Goal: Transaction & Acquisition: Purchase product/service

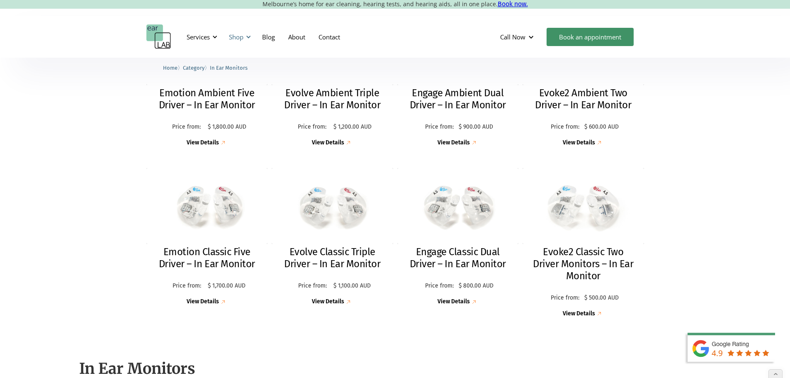
click at [234, 36] on div "Shop" at bounding box center [236, 37] width 15 height 8
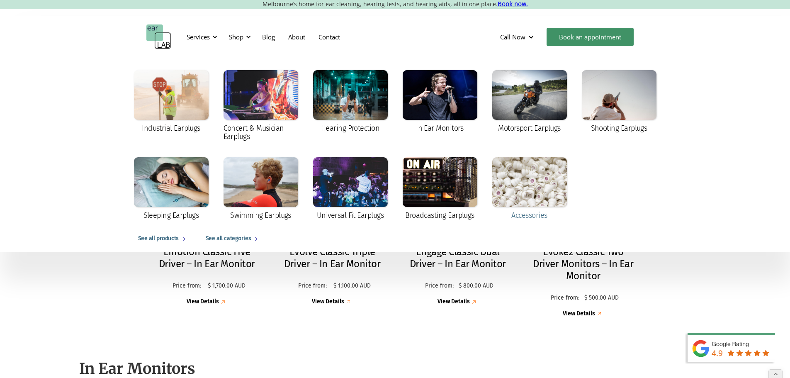
click at [517, 189] on div at bounding box center [529, 182] width 75 height 50
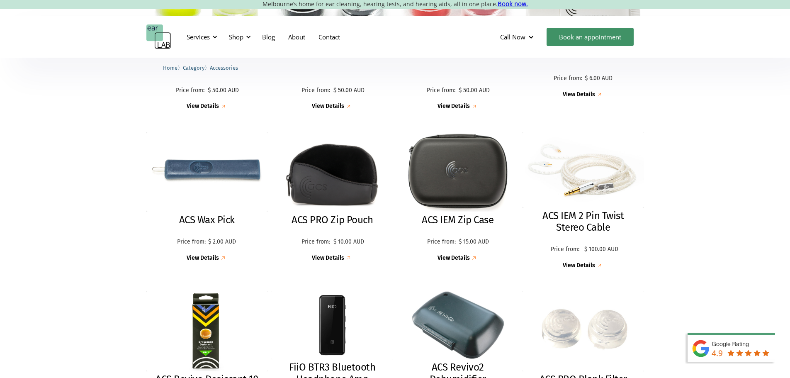
scroll to position [498, 0]
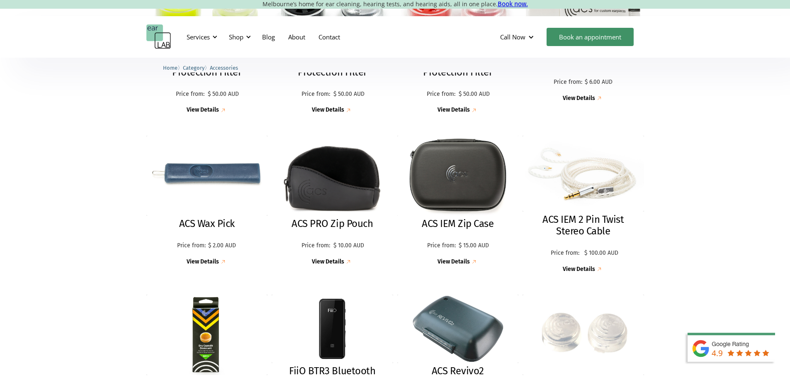
click at [353, 212] on img at bounding box center [332, 176] width 133 height 88
